Goal: Understand process/instructions

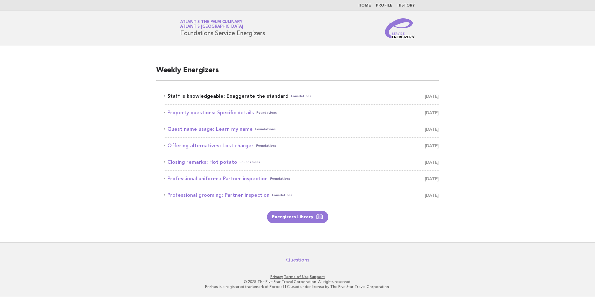
click at [261, 96] on link "Staff is knowledgeable: Exaggerate the standard Foundations [DATE]" at bounding box center [301, 96] width 275 height 9
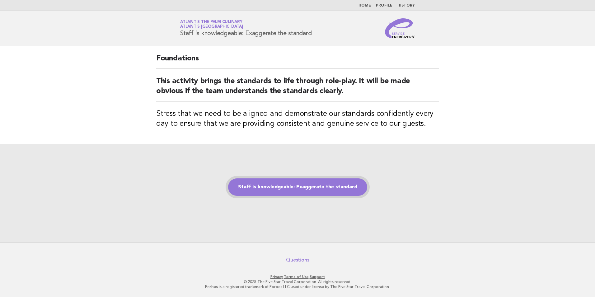
click at [282, 190] on link "Staff is knowledgeable: Exaggerate the standard" at bounding box center [297, 186] width 139 height 17
click at [281, 192] on link "Staff is knowledgeable: Exaggerate the standard" at bounding box center [297, 186] width 139 height 17
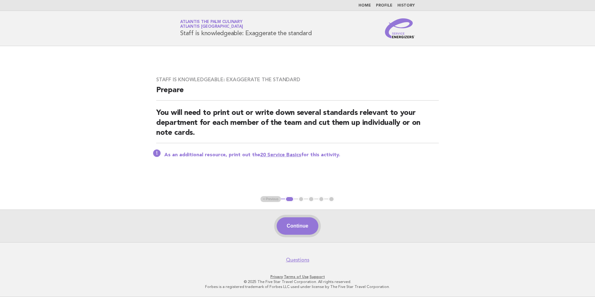
click at [312, 223] on button "Continue" at bounding box center [297, 225] width 41 height 17
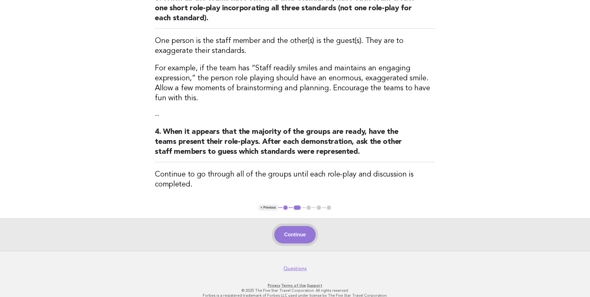
click at [314, 239] on button "Continue" at bounding box center [294, 234] width 41 height 17
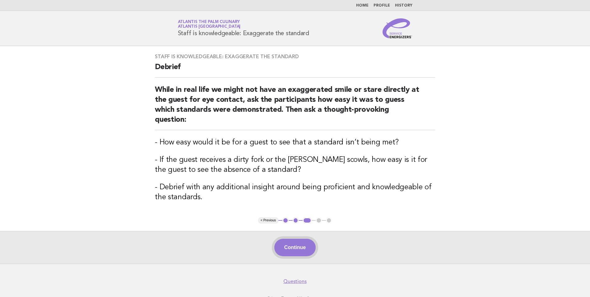
click at [311, 245] on button "Continue" at bounding box center [294, 247] width 41 height 17
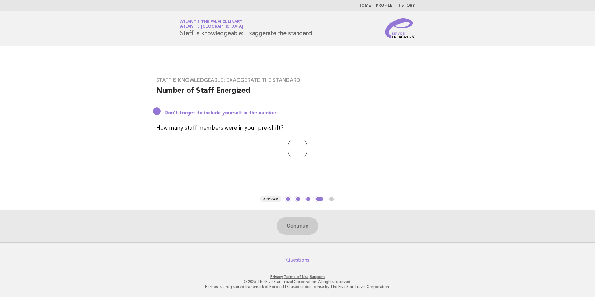
click at [289, 151] on input "number" at bounding box center [297, 148] width 19 height 17
type input "**"
click at [296, 224] on button "Continue" at bounding box center [297, 225] width 41 height 17
